Goal: Task Accomplishment & Management: Use online tool/utility

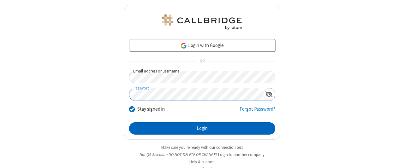
click at [200, 128] on button "Login" at bounding box center [202, 129] width 146 height 13
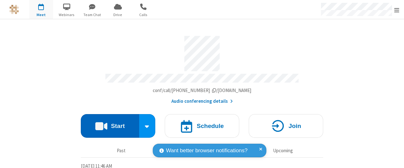
click at [108, 124] on button "Start" at bounding box center [110, 126] width 58 height 24
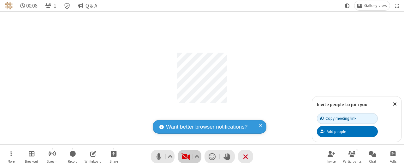
click at [186, 157] on span "Start video (Alt+V)" at bounding box center [185, 156] width 9 height 9
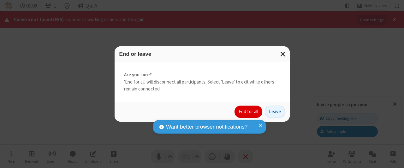
click at [249, 112] on button "End for all" at bounding box center [249, 112] width 28 height 13
